Goal: Transaction & Acquisition: Purchase product/service

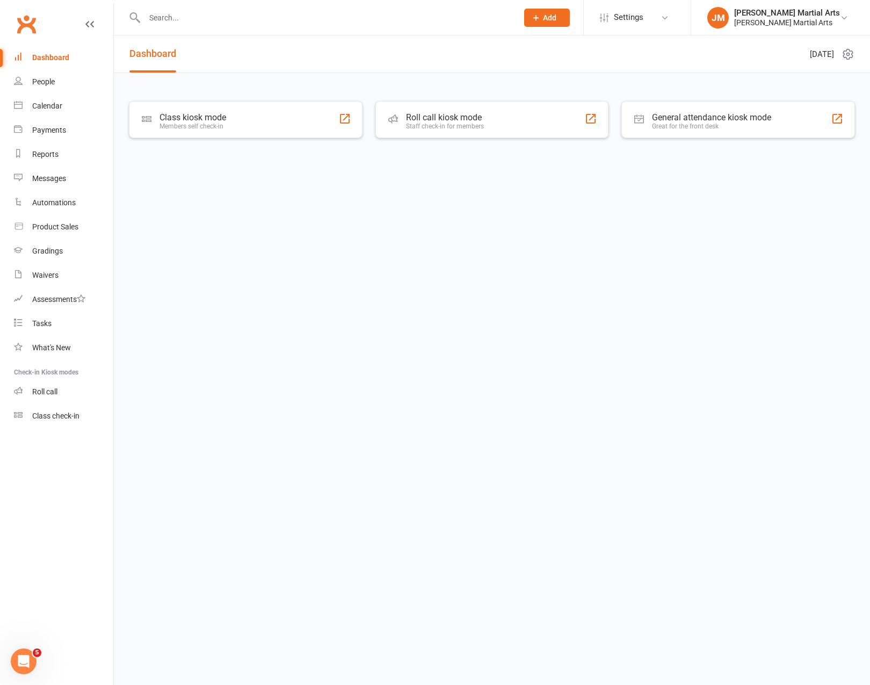
click at [212, 8] on div at bounding box center [319, 17] width 381 height 35
click at [212, 10] on input "text" at bounding box center [325, 17] width 369 height 15
type input "a"
type input "s"
click at [61, 234] on link "Product Sales" at bounding box center [63, 227] width 99 height 24
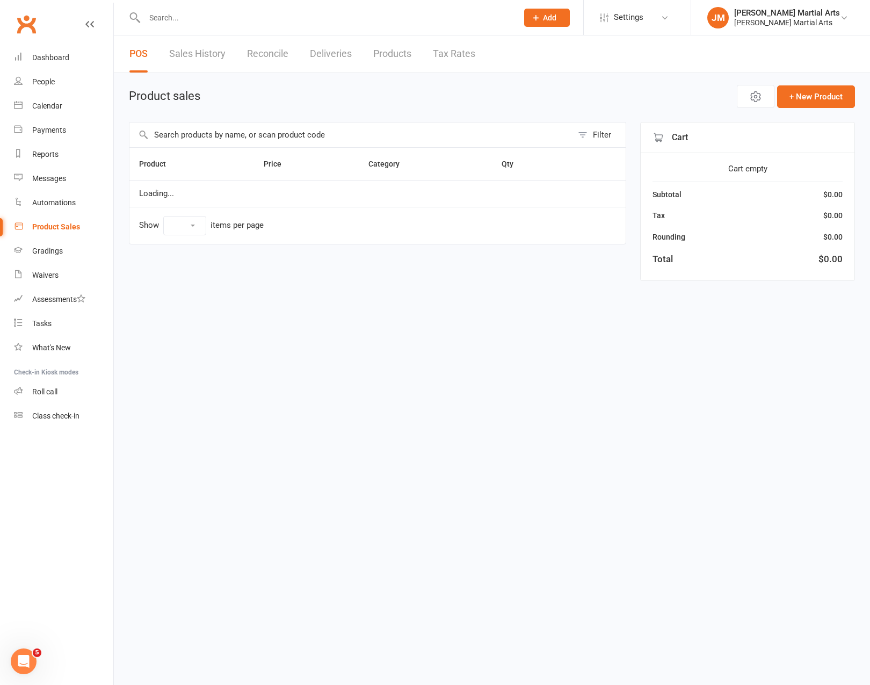
select select "100"
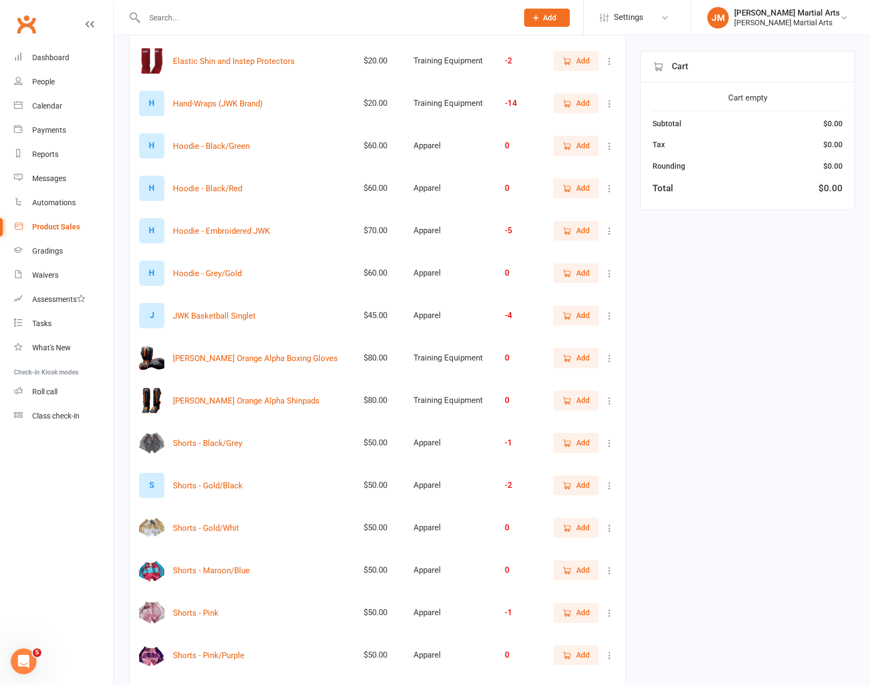
scroll to position [226, 0]
click at [566, 232] on icon "button" at bounding box center [567, 231] width 10 height 10
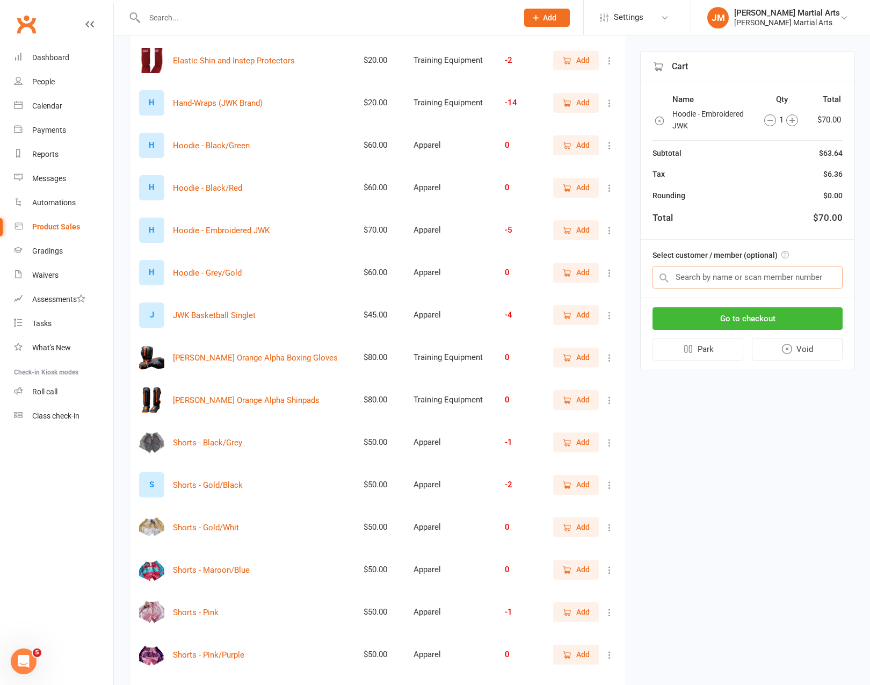
click at [751, 272] on input "text" at bounding box center [747, 277] width 190 height 23
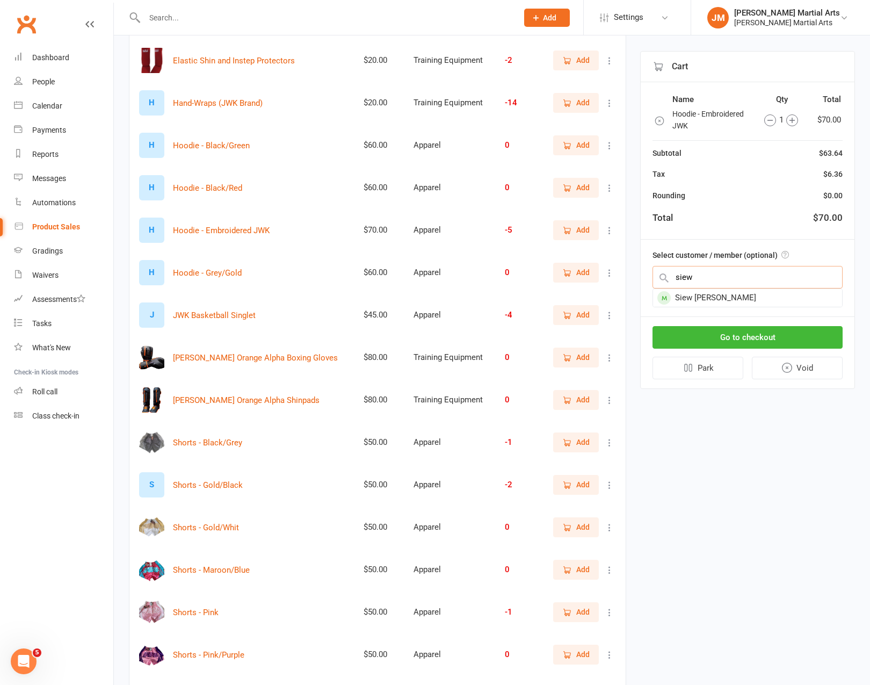
type input "siew"
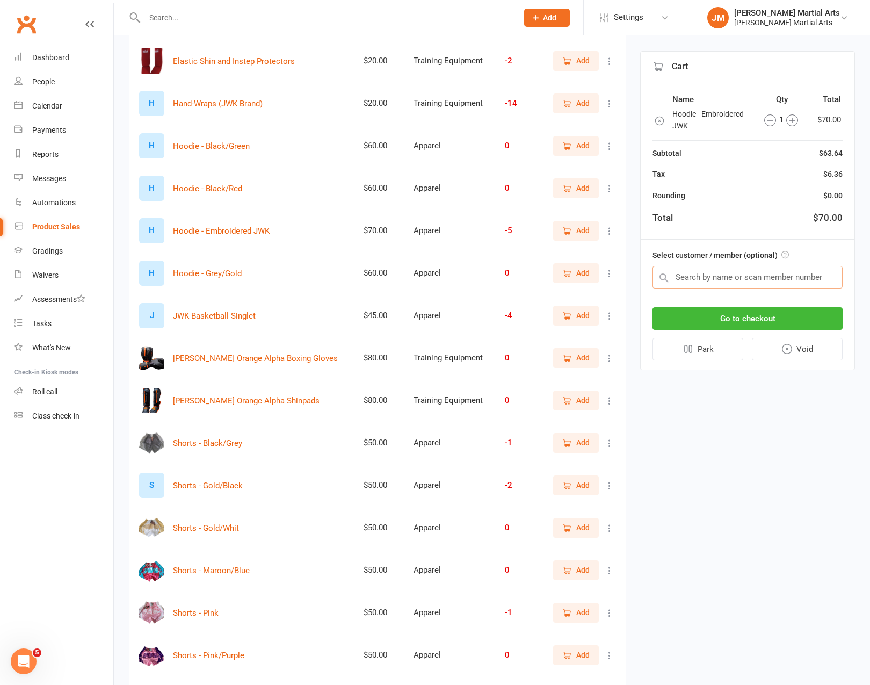
click at [742, 277] on input "text" at bounding box center [747, 277] width 190 height 23
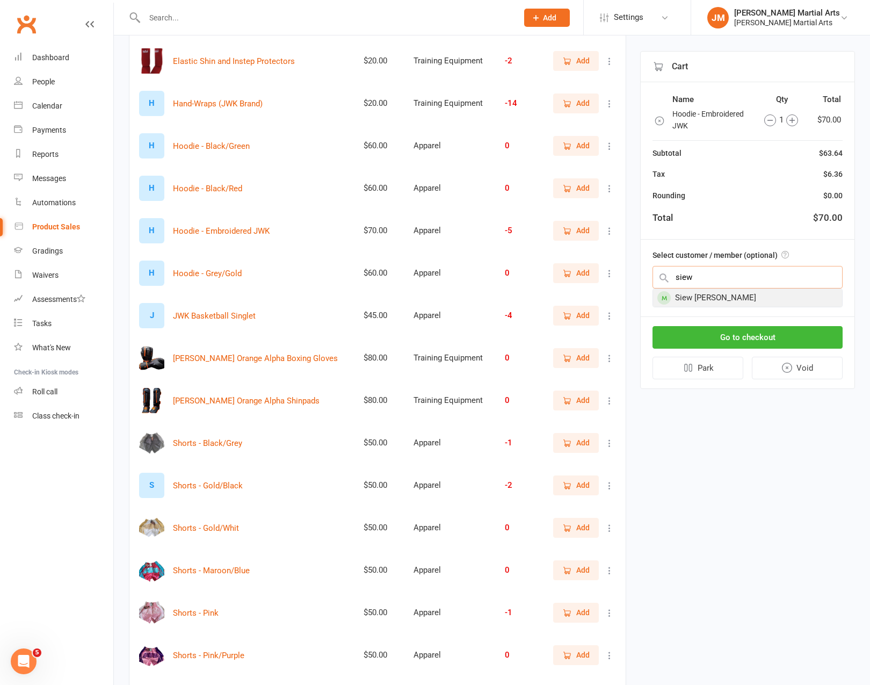
type input "siew"
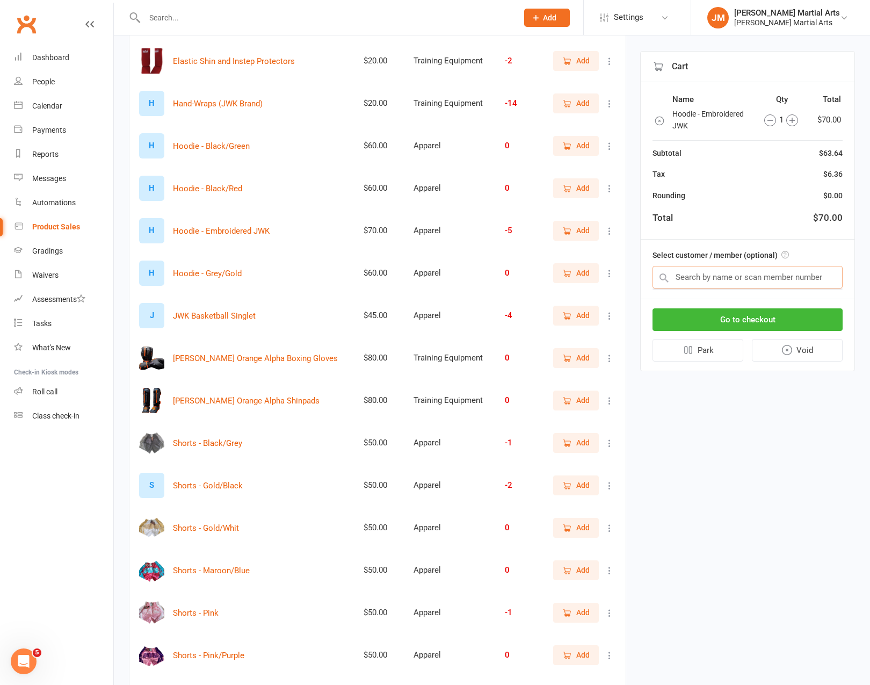
click at [720, 272] on input "text" at bounding box center [747, 277] width 190 height 23
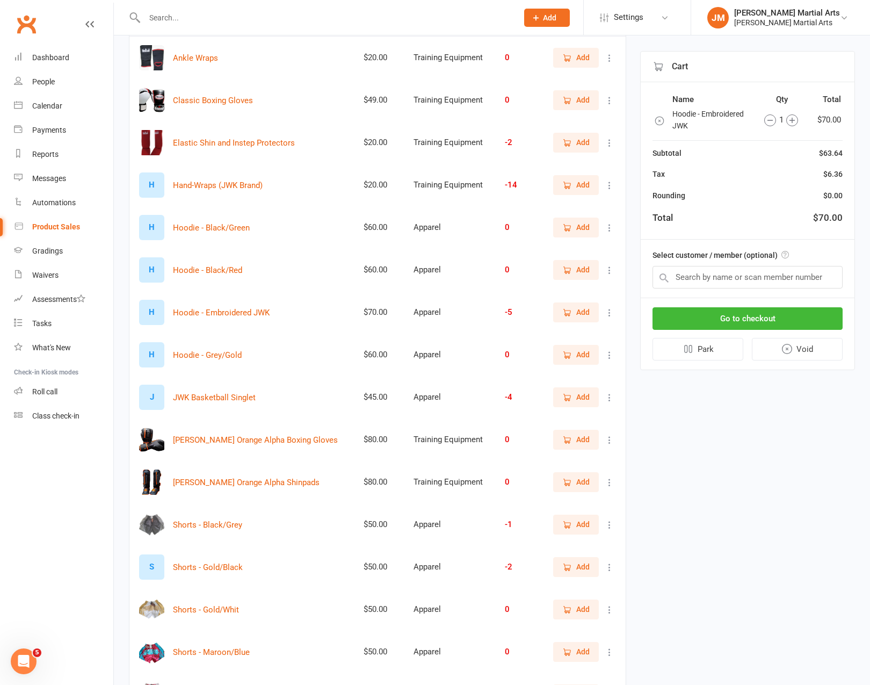
scroll to position [0, 0]
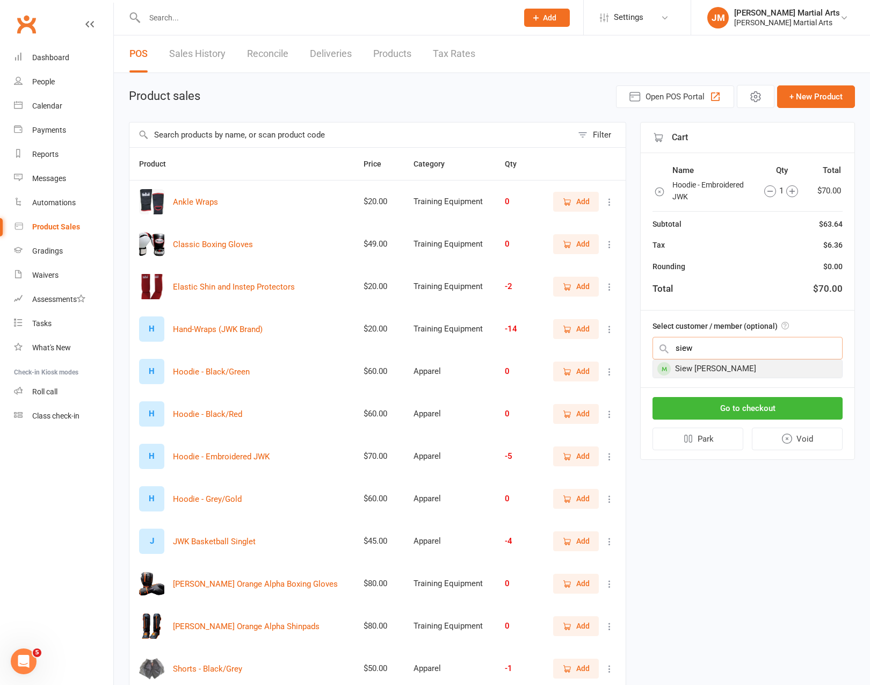
type input "siew"
click at [728, 370] on div "Siew [PERSON_NAME]" at bounding box center [747, 369] width 189 height 18
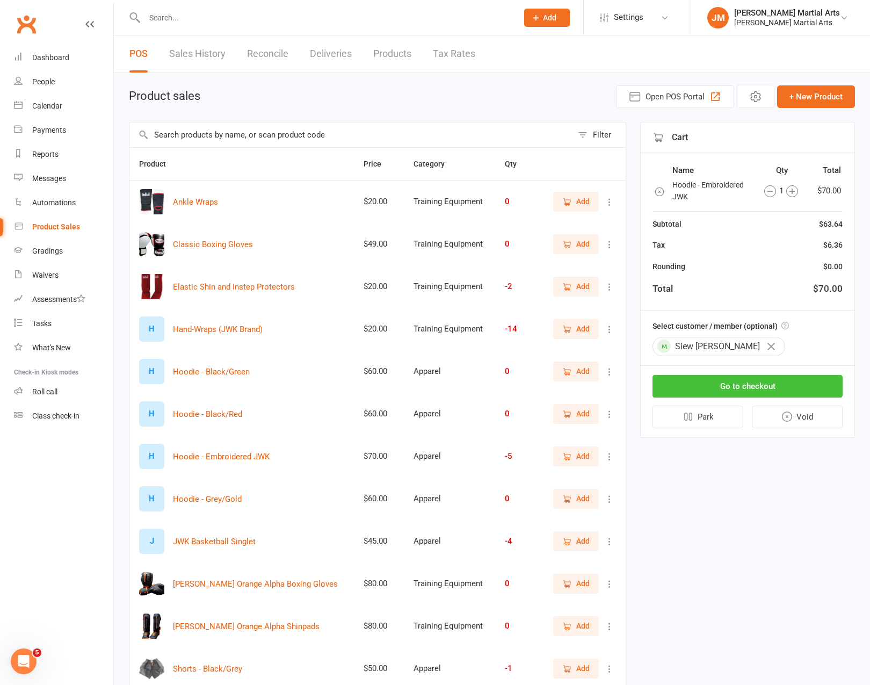
click at [730, 387] on button "Go to checkout" at bounding box center [747, 386] width 190 height 23
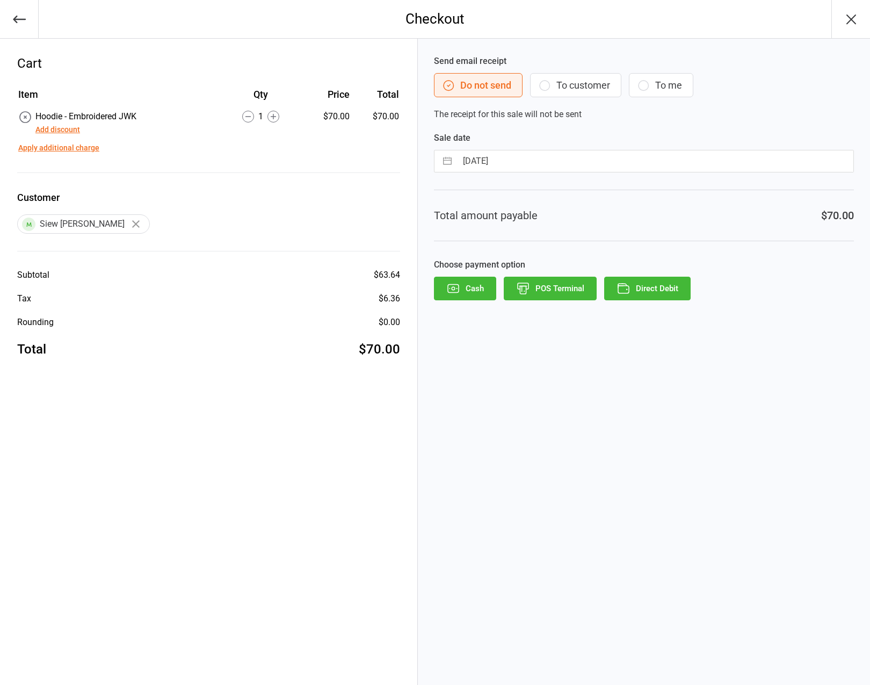
click at [596, 302] on div "Send email receipt Do not send To customer To me The receipt for this sale will…" at bounding box center [644, 362] width 452 height 646
click at [657, 286] on button "Direct Debit" at bounding box center [647, 289] width 86 height 24
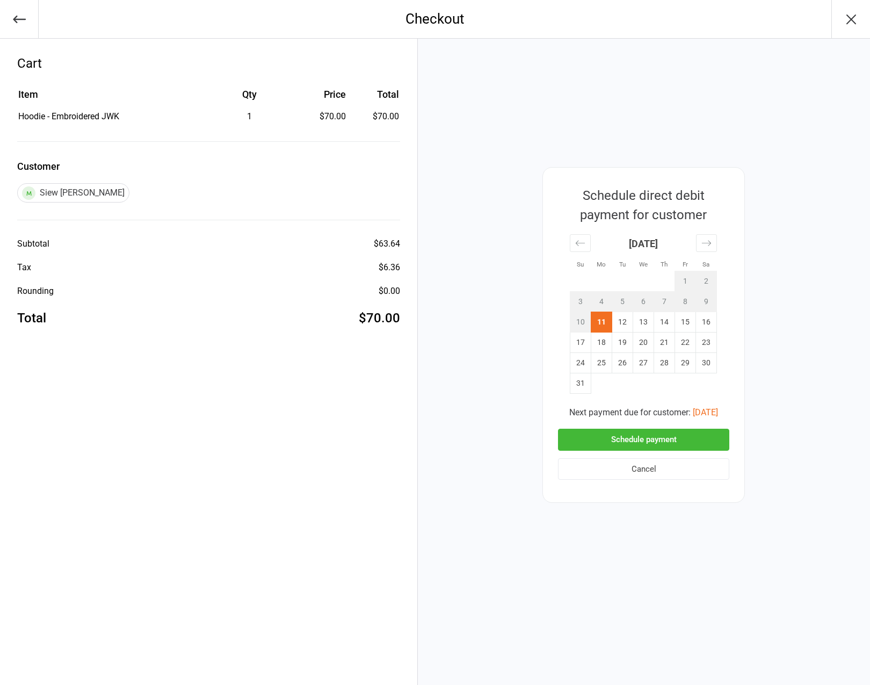
click at [641, 445] on button "Schedule payment" at bounding box center [643, 439] width 171 height 22
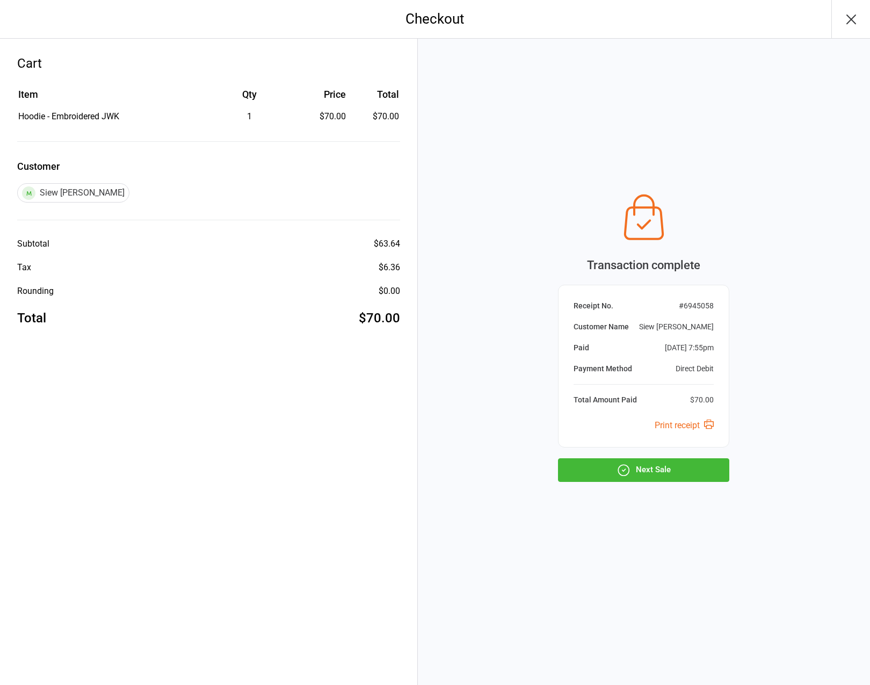
click at [662, 466] on button "Next Sale" at bounding box center [643, 470] width 171 height 24
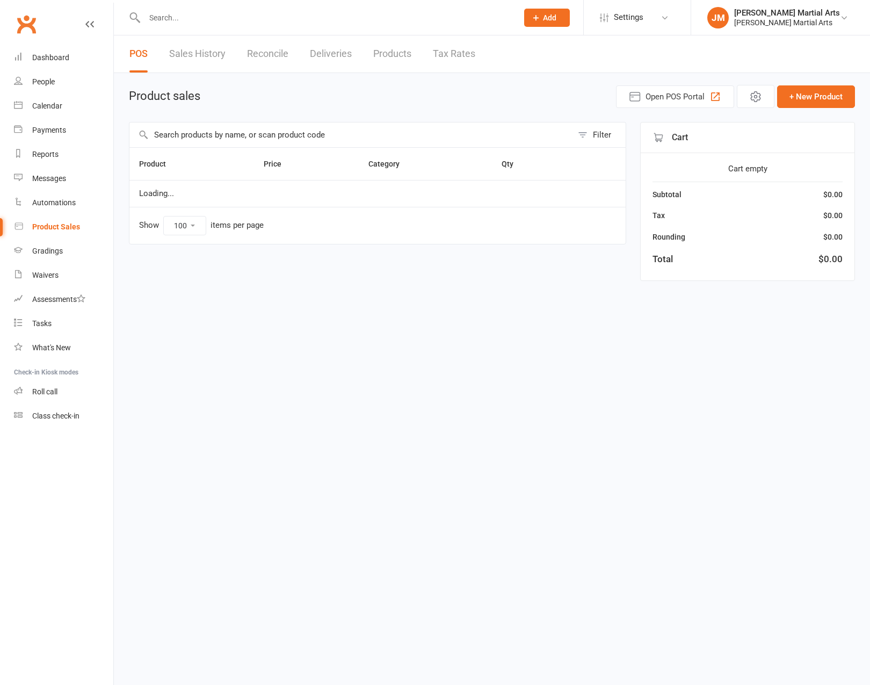
select select "100"
